Goal: Task Accomplishment & Management: Use online tool/utility

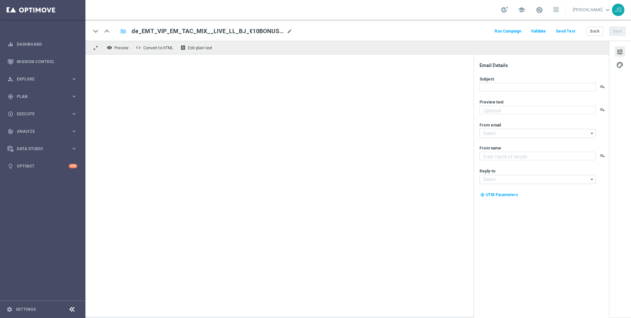
type textarea "Jetzt 10 € Bonus sichern und gratis Blackjack probieren."
type input "mail@crm.lottoland.com"
type textarea "Millionaires' Club"
type input "vip@lottoland.com"
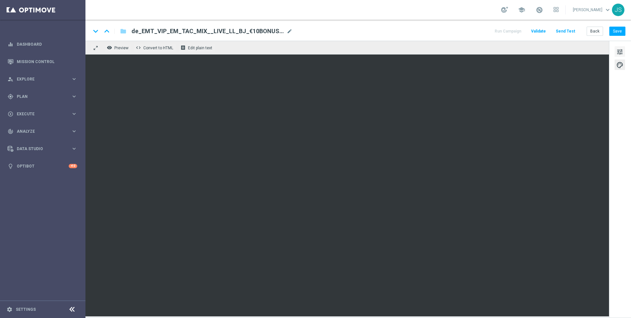
click at [620, 51] on span "tune" at bounding box center [619, 52] width 7 height 9
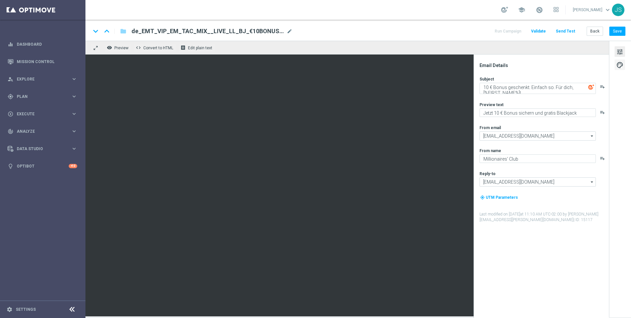
click at [621, 64] on span "palette" at bounding box center [619, 65] width 7 height 9
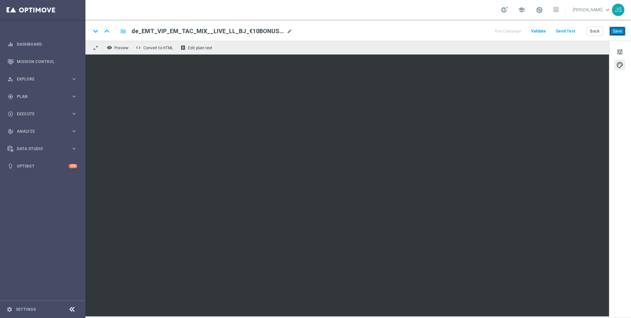
click at [623, 32] on button "Save" at bounding box center [617, 31] width 16 height 9
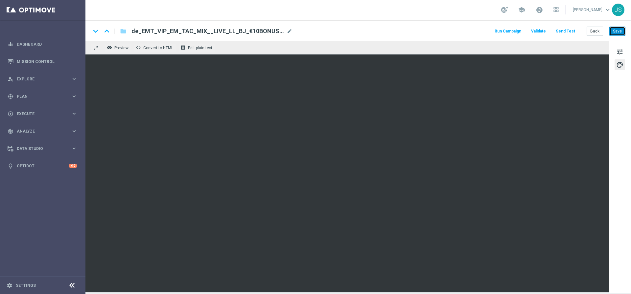
click at [617, 29] on button "Save" at bounding box center [617, 31] width 16 height 9
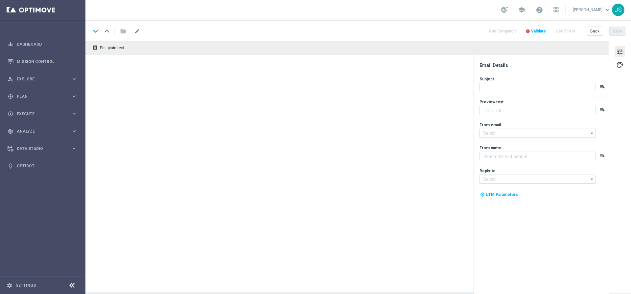
type textarea "Jetzt 10 € Bonus sichern und gratis Blackjack probieren."
type input "mail@crm.lottoland.com"
type textarea "Millionaires' Club"
type input "vip@lottoland.at"
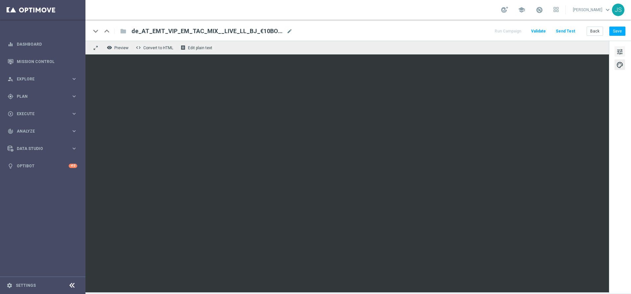
click at [617, 50] on span "tune" at bounding box center [619, 52] width 7 height 9
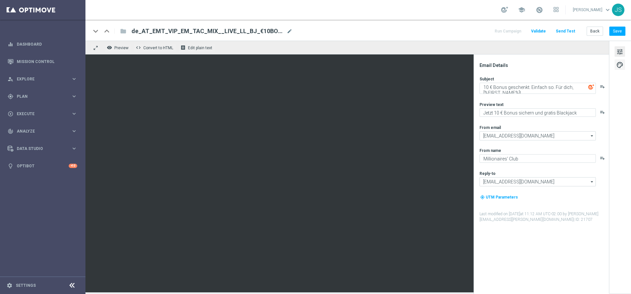
click at [622, 66] on span "palette" at bounding box center [619, 65] width 7 height 9
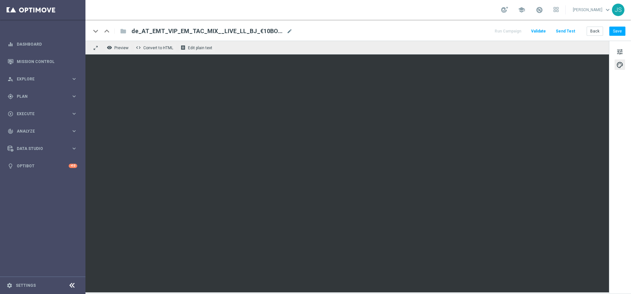
click at [551, 53] on div "remove_red_eye Preview code Convert to HTML receipt Edit plain text" at bounding box center [346, 48] width 523 height 14
click at [620, 33] on button "Save" at bounding box center [617, 31] width 16 height 9
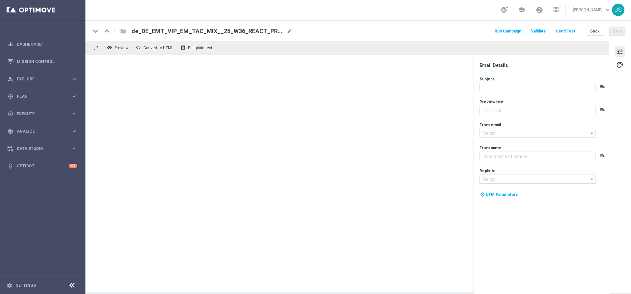
type textarea "Weil du es verdient hast. Hol dir deinen Bonus."
type textarea "Millionaires' Club"
type input "[EMAIL_ADDRESS][DOMAIN_NAME]"
type input "vip@lottoland.com"
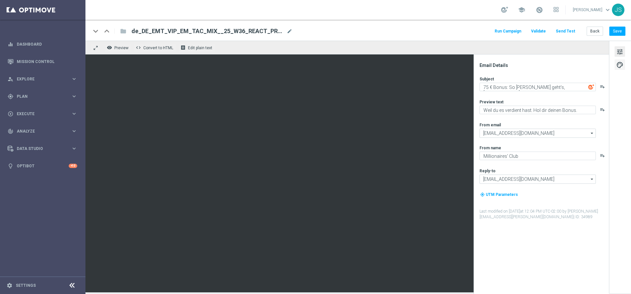
click at [624, 65] on button "palette" at bounding box center [619, 64] width 11 height 11
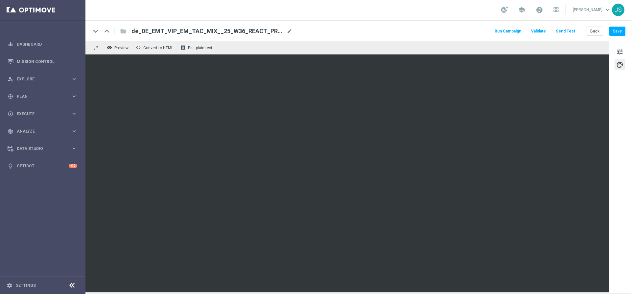
click at [621, 58] on div "tune palette" at bounding box center [620, 167] width 22 height 253
